Goal: Find specific fact: Find specific fact

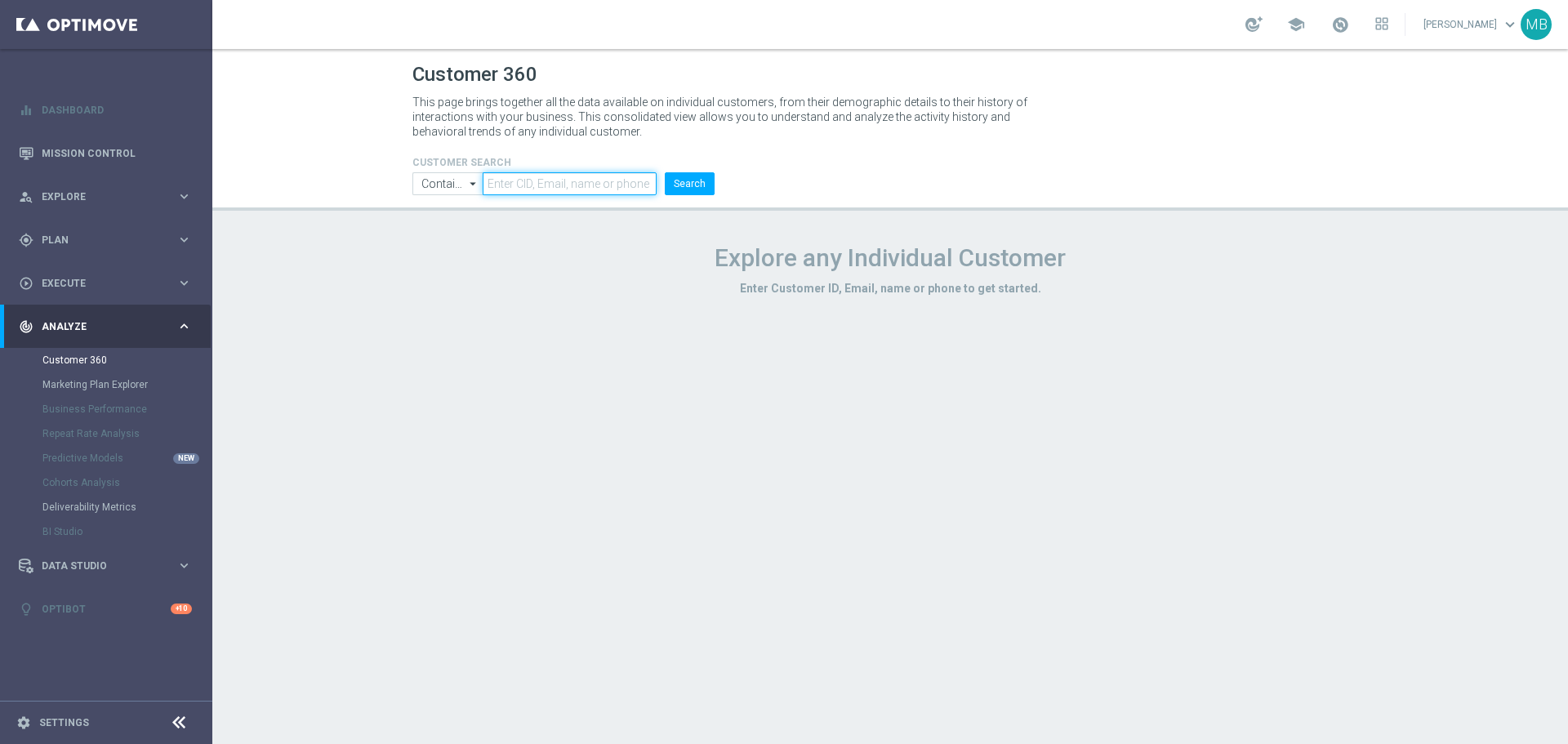
click at [566, 182] on input "text" at bounding box center [569, 183] width 174 height 23
paste input "1561955"
type input "1561955"
click at [680, 178] on button "Search" at bounding box center [689, 183] width 49 height 23
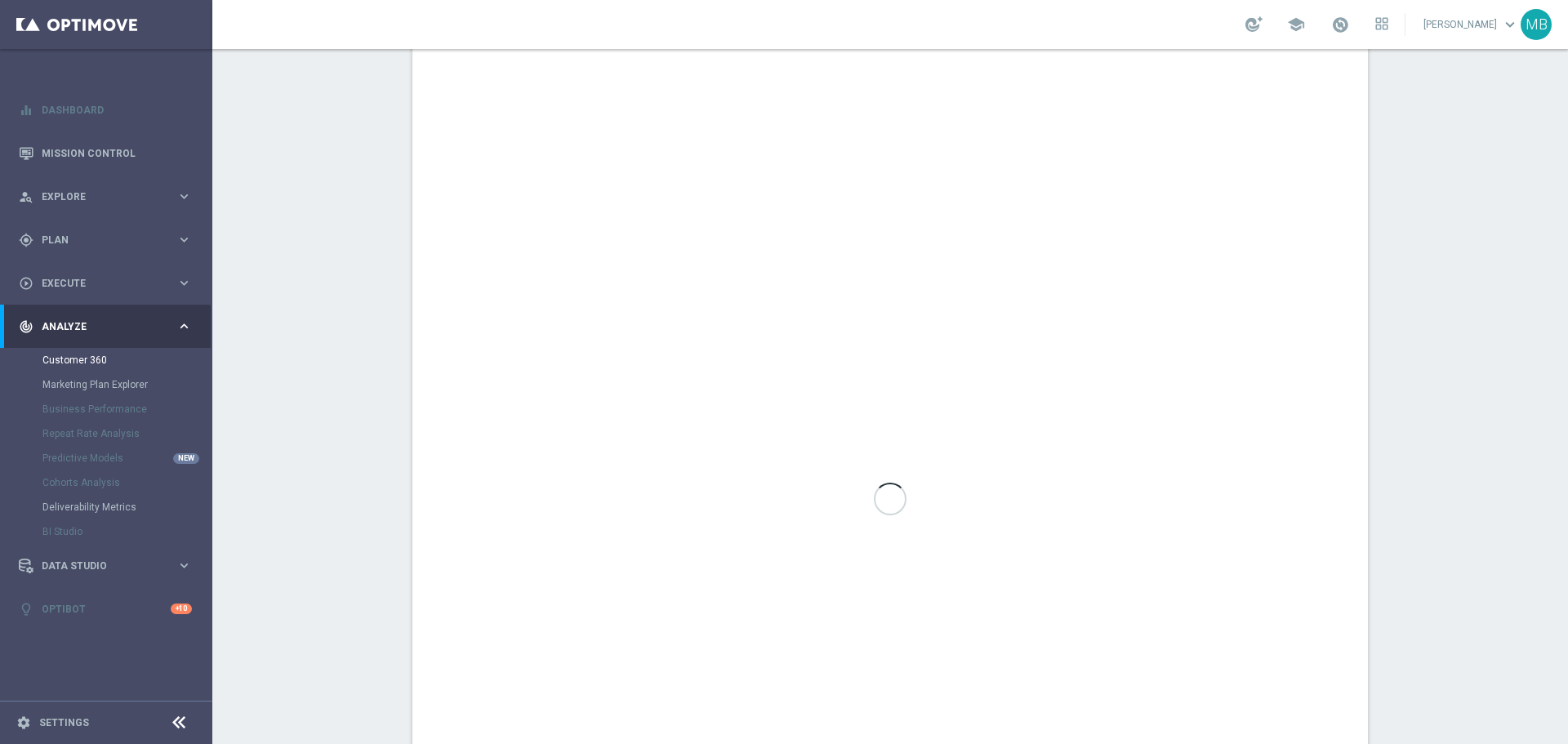
scroll to position [781, 0]
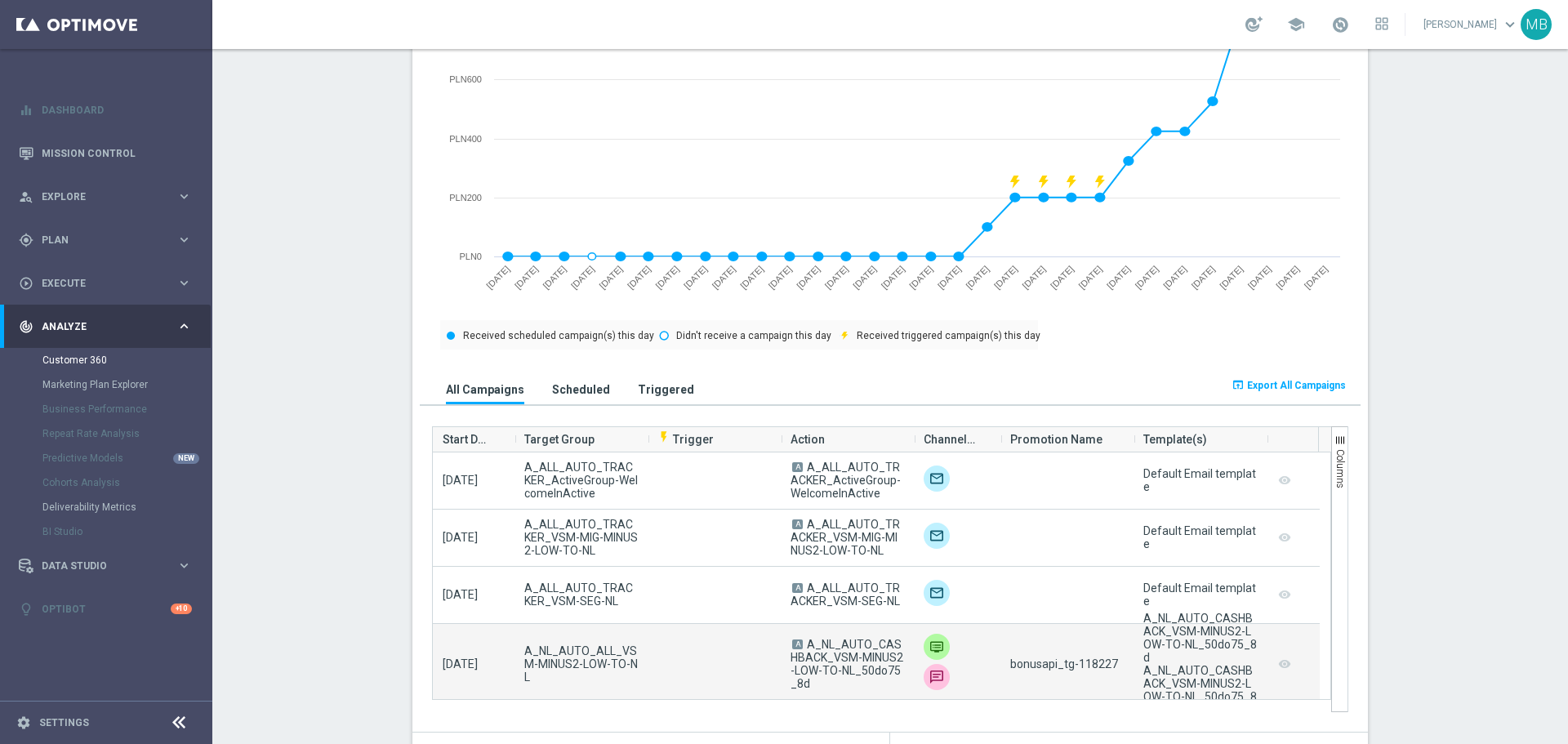
click at [1092, 669] on span "bonusapi_tg-118227" at bounding box center [1064, 664] width 108 height 13
copy span "118227"
